Goal: Task Accomplishment & Management: Manage account settings

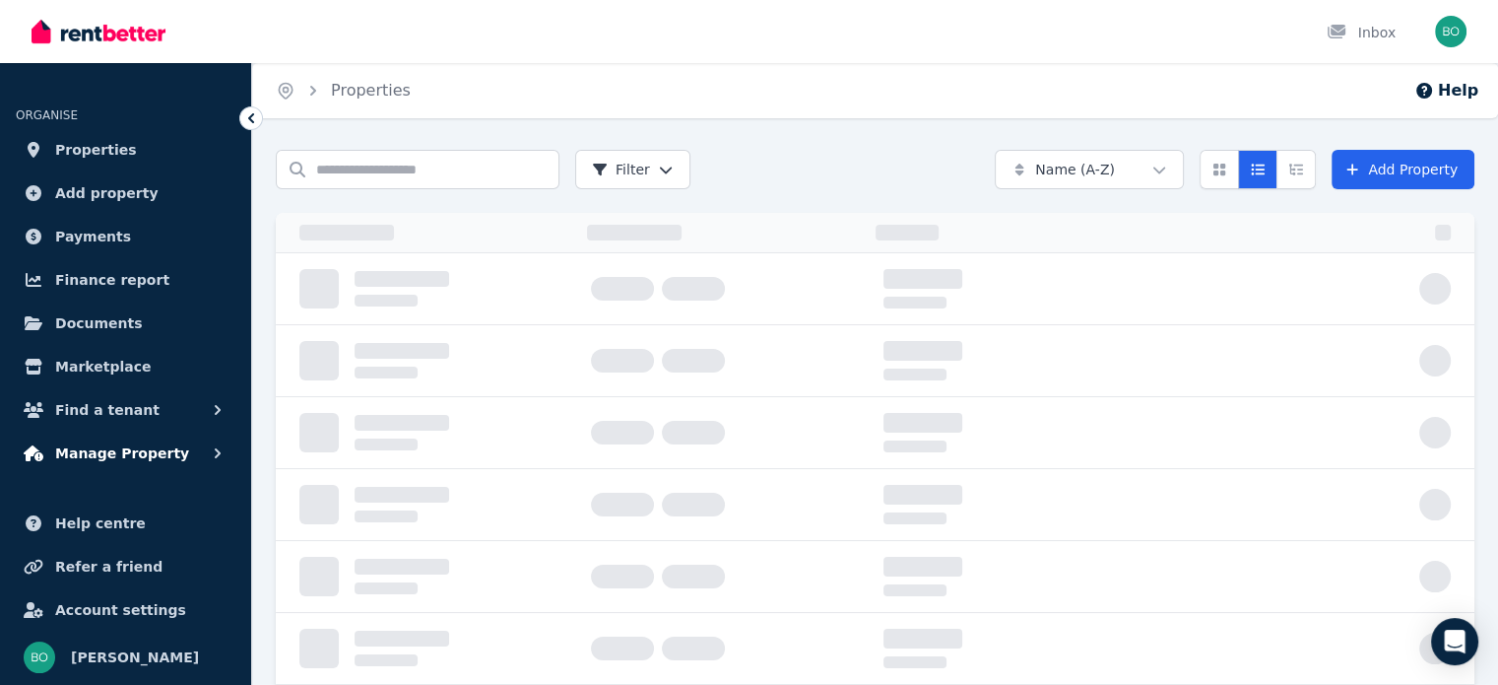
click at [152, 456] on span "Manage Property" at bounding box center [122, 453] width 134 height 24
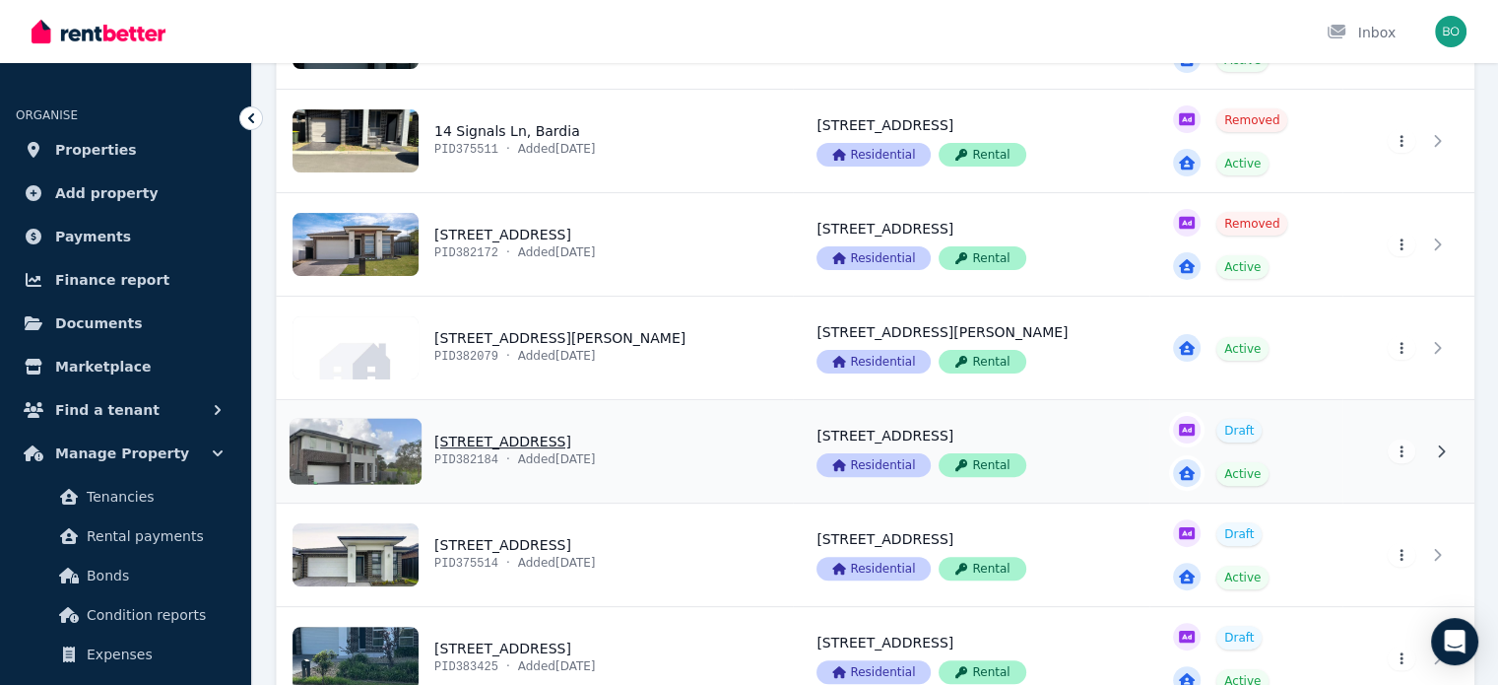
scroll to position [492, 0]
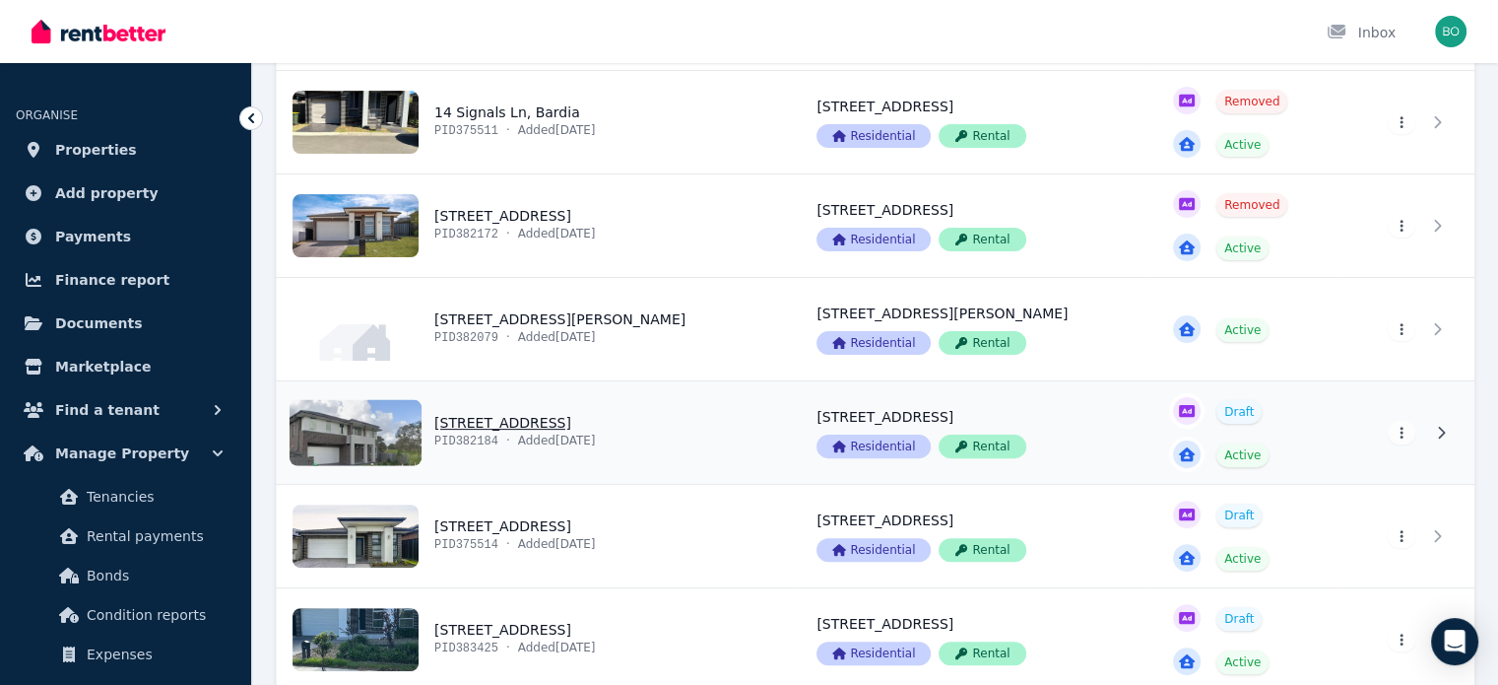
click at [410, 423] on link "View property details" at bounding box center [535, 432] width 516 height 102
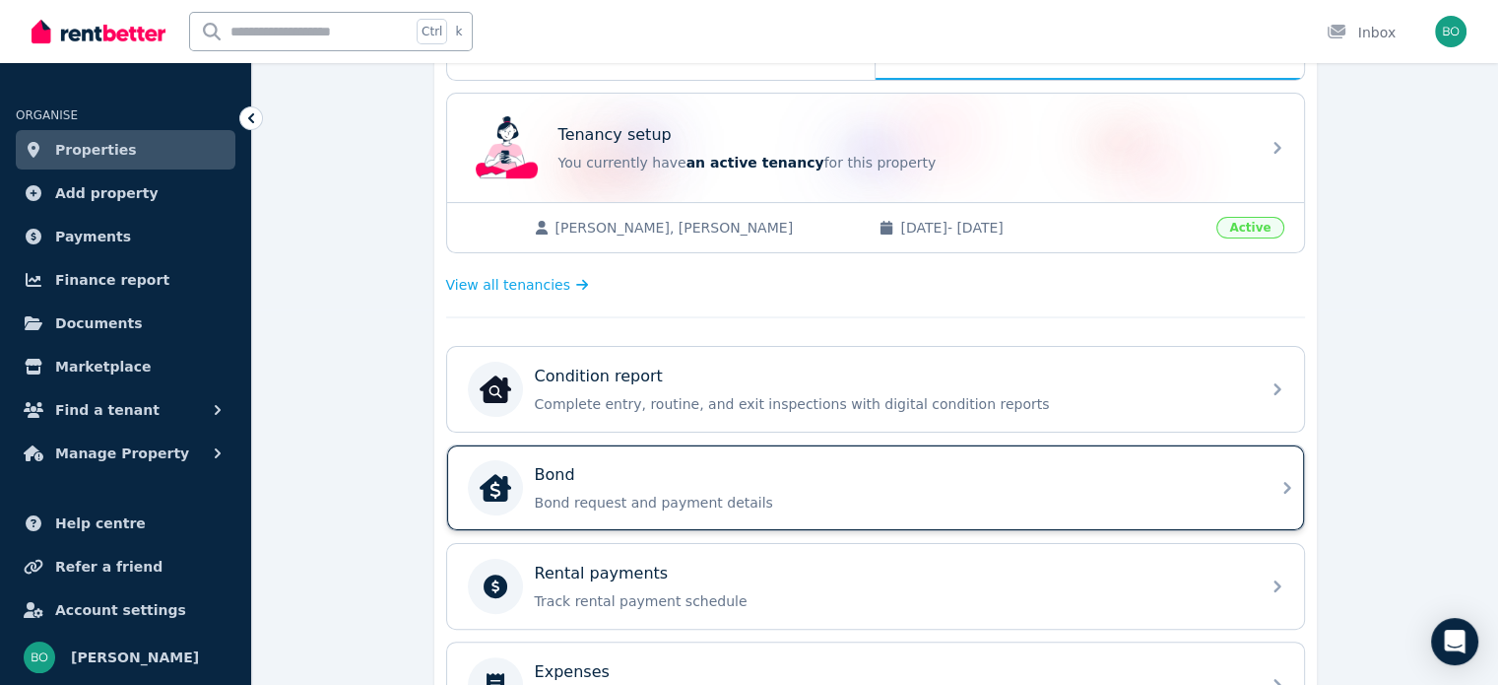
scroll to position [492, 0]
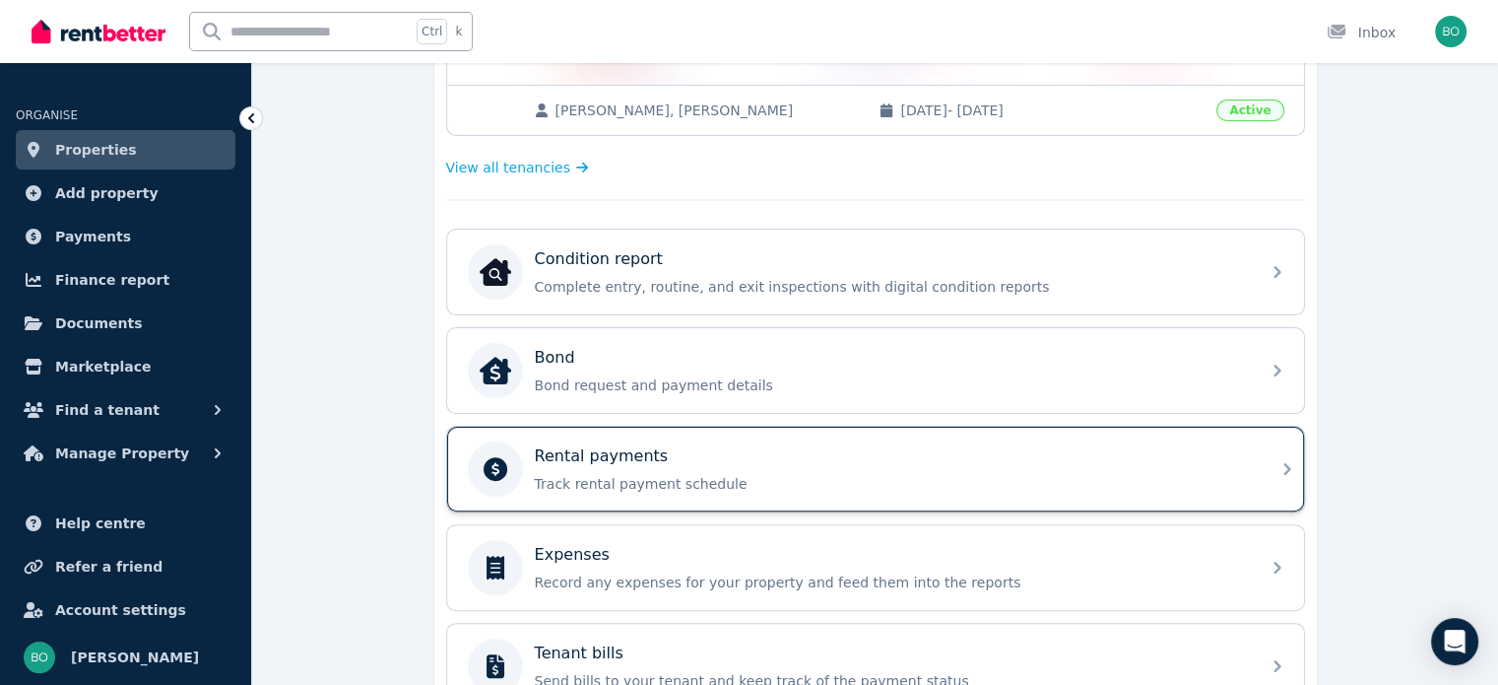
click at [556, 453] on p "Rental payments" at bounding box center [602, 456] width 134 height 24
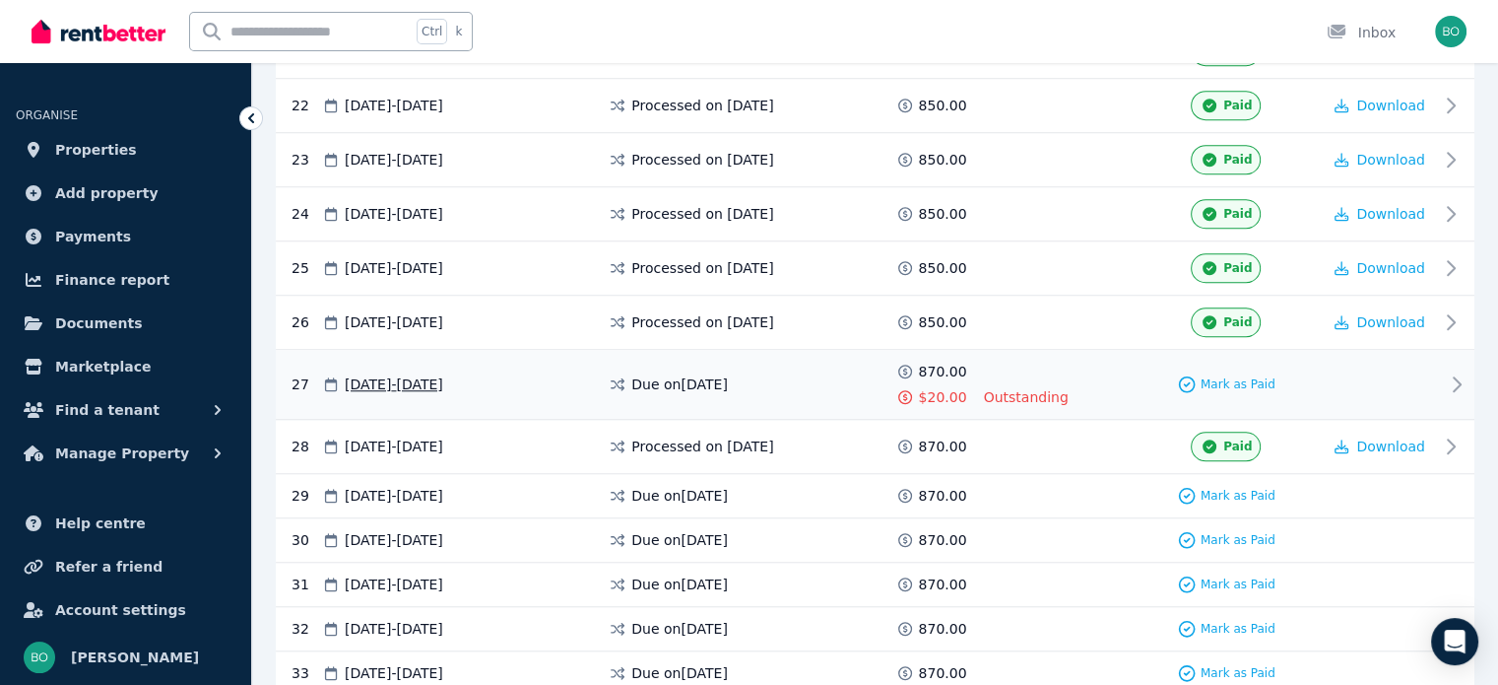
scroll to position [1576, 0]
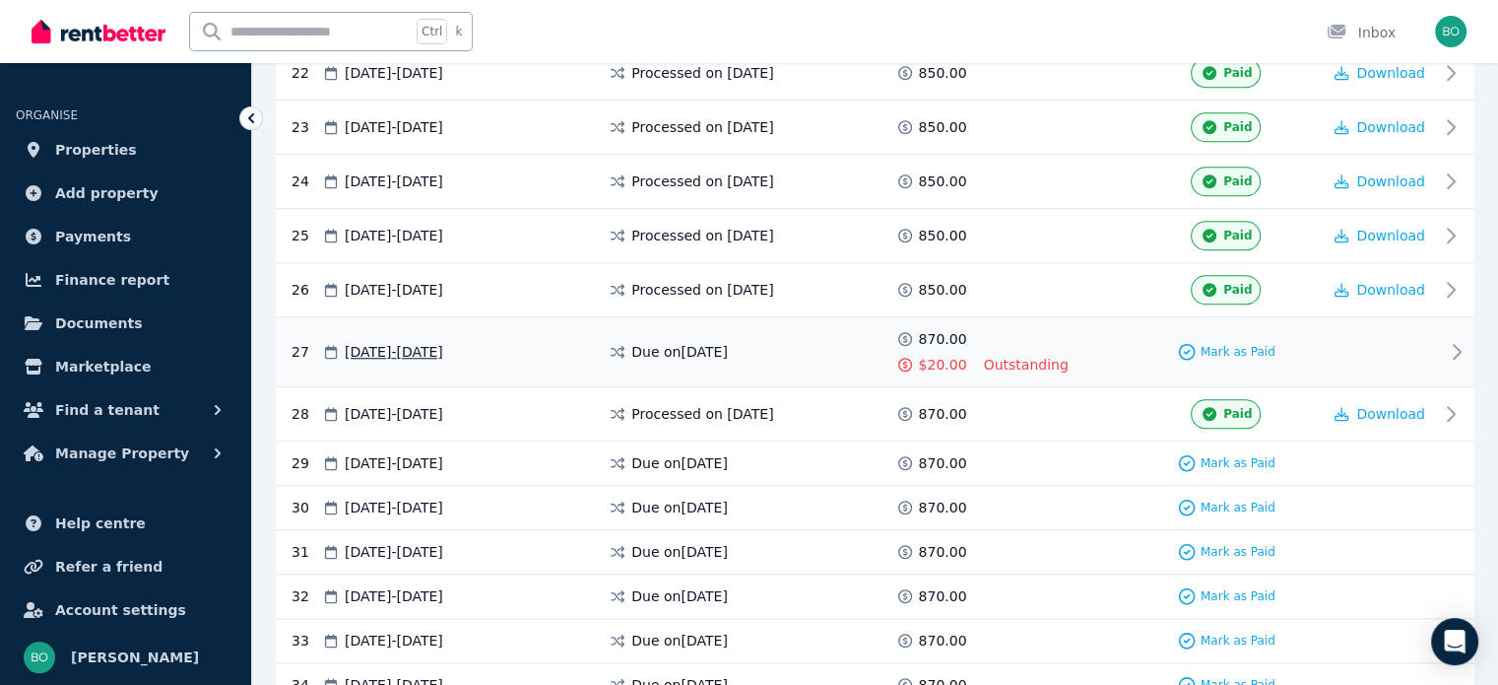
click at [1420, 341] on div at bounding box center [1380, 351] width 118 height 45
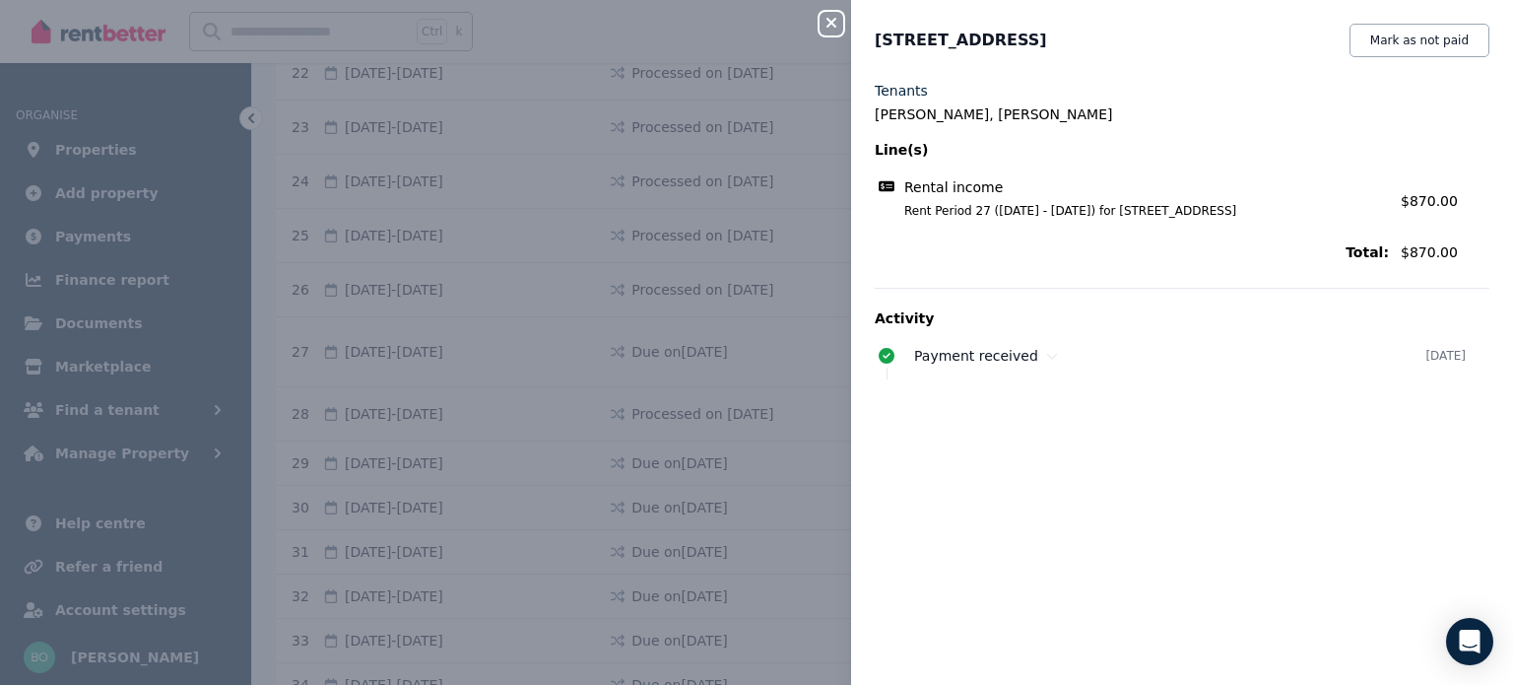
click at [829, 24] on icon "button" at bounding box center [831, 23] width 10 height 10
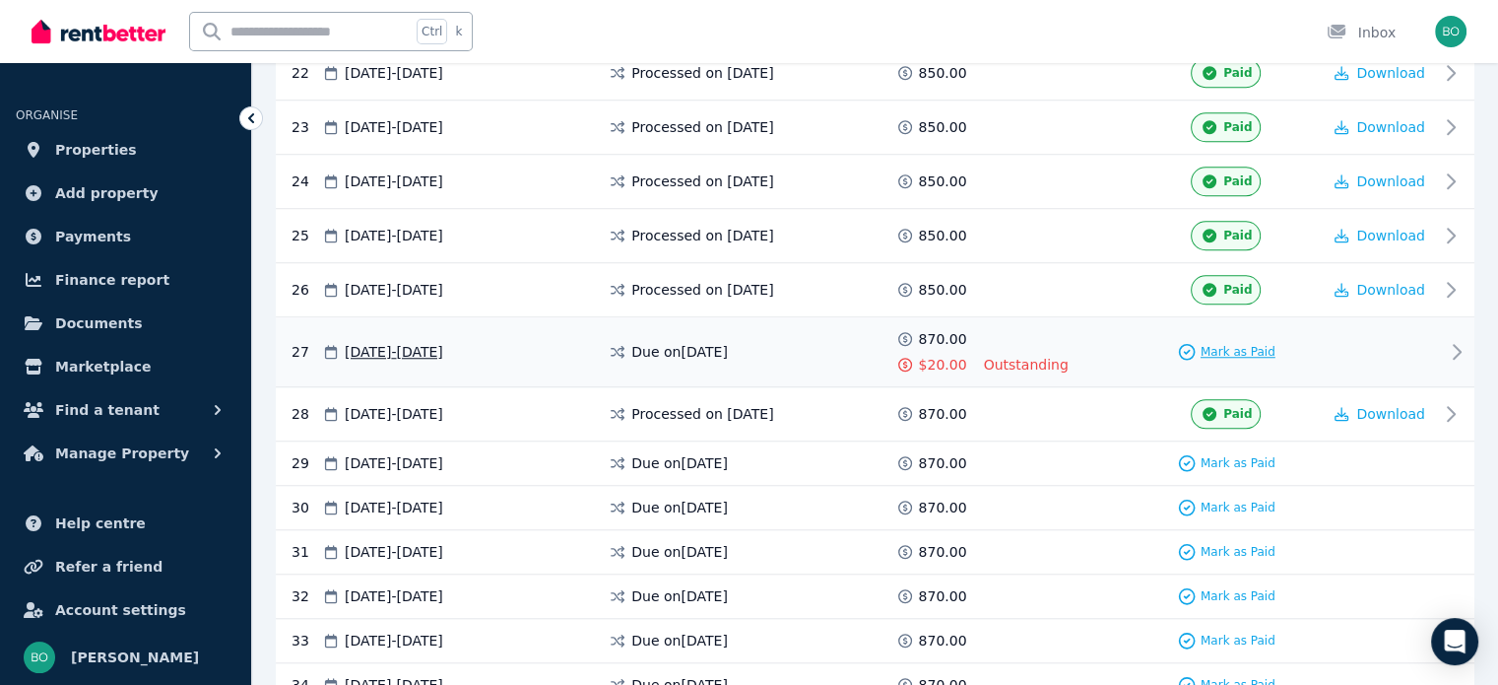
click at [1221, 344] on span "Mark as Paid" at bounding box center [1238, 352] width 75 height 16
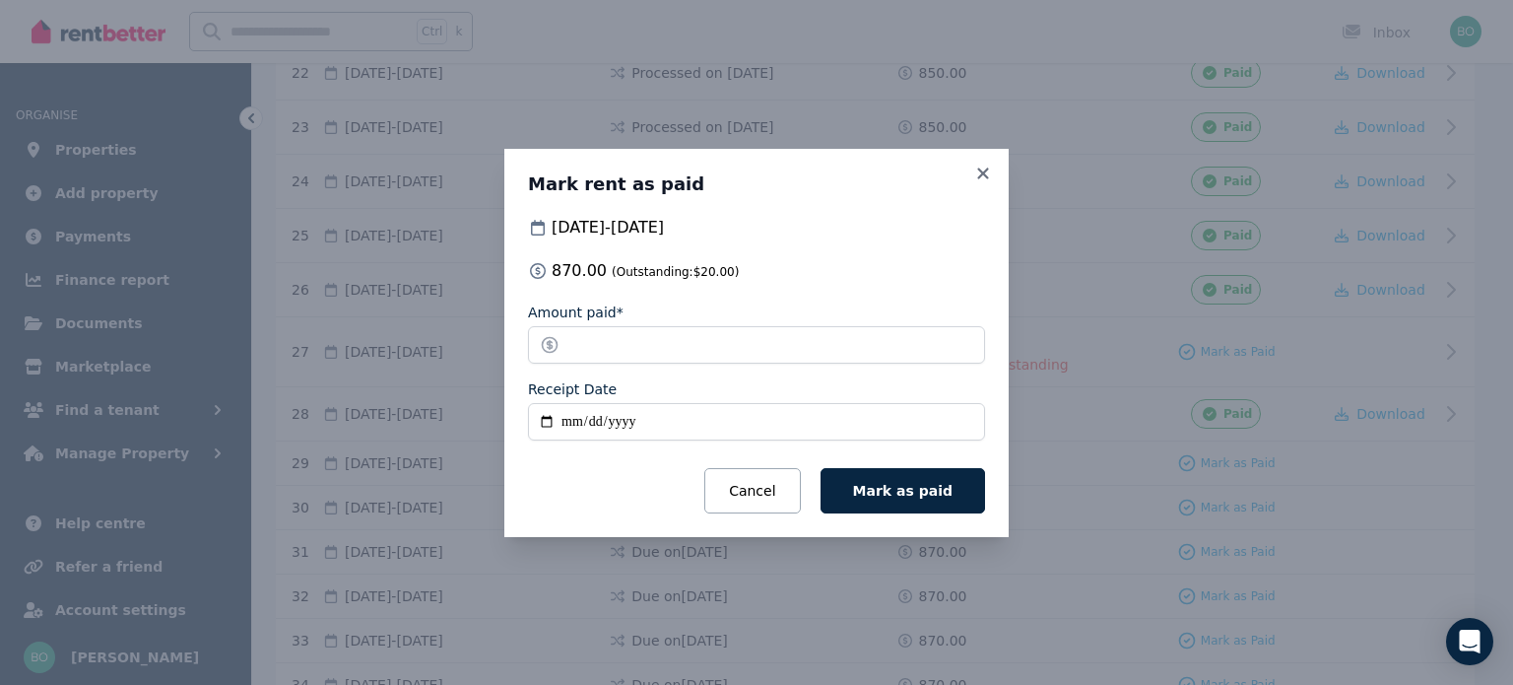
click at [548, 419] on input "Receipt Date" at bounding box center [756, 421] width 457 height 37
type input "**********"
click at [908, 484] on span "Mark as paid" at bounding box center [902, 491] width 99 height 16
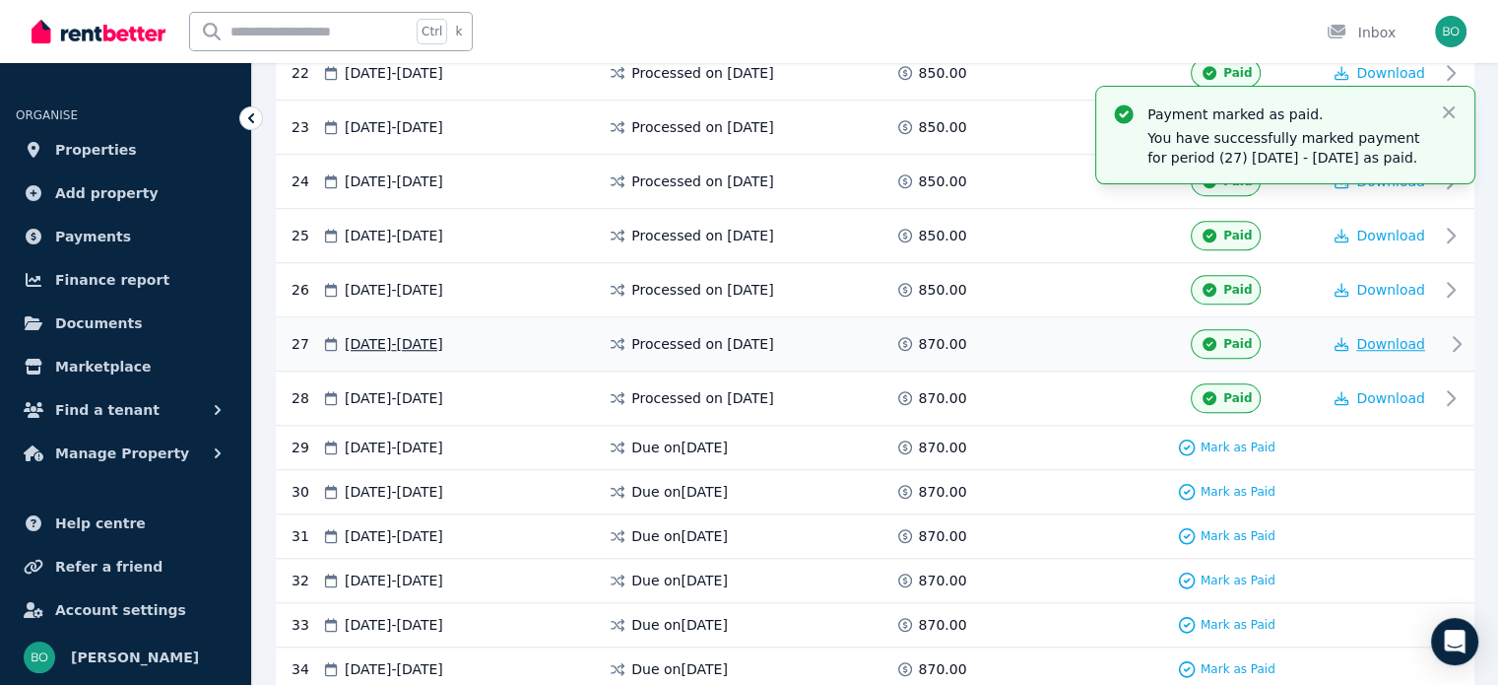
click at [1407, 336] on span "Download" at bounding box center [1390, 344] width 69 height 16
